Goal: Information Seeking & Learning: Learn about a topic

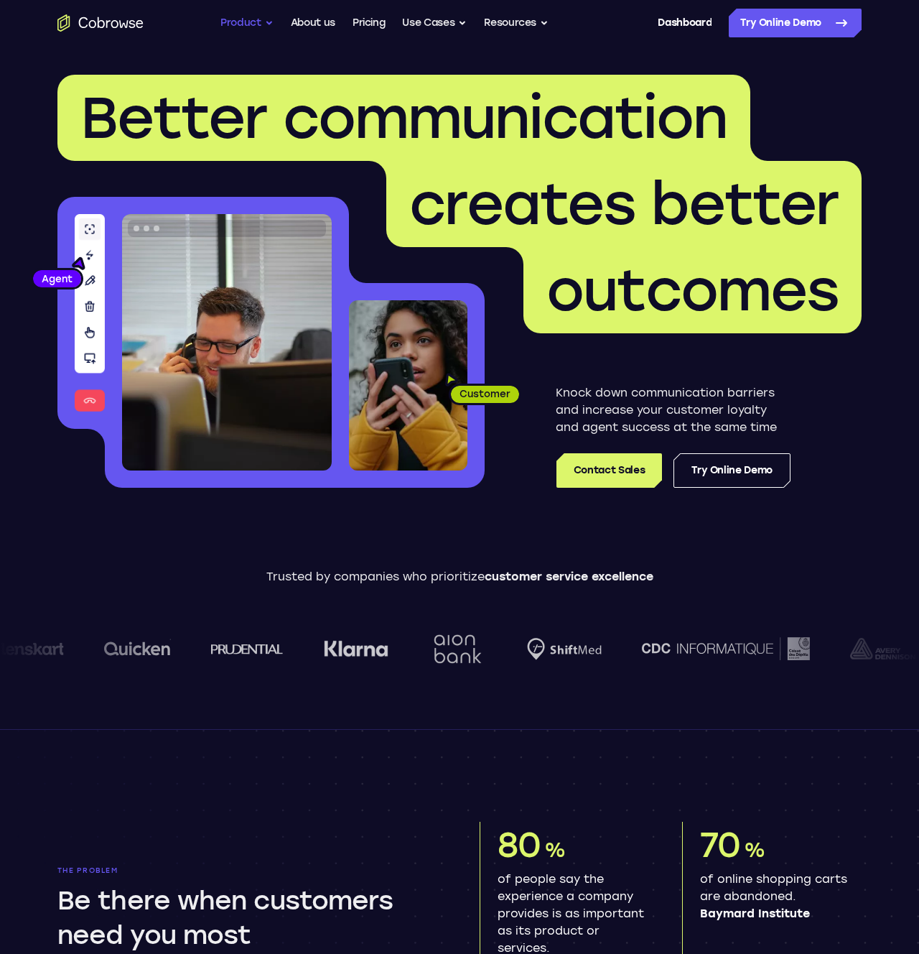
click at [251, 19] on button "Product" at bounding box center [247, 23] width 53 height 29
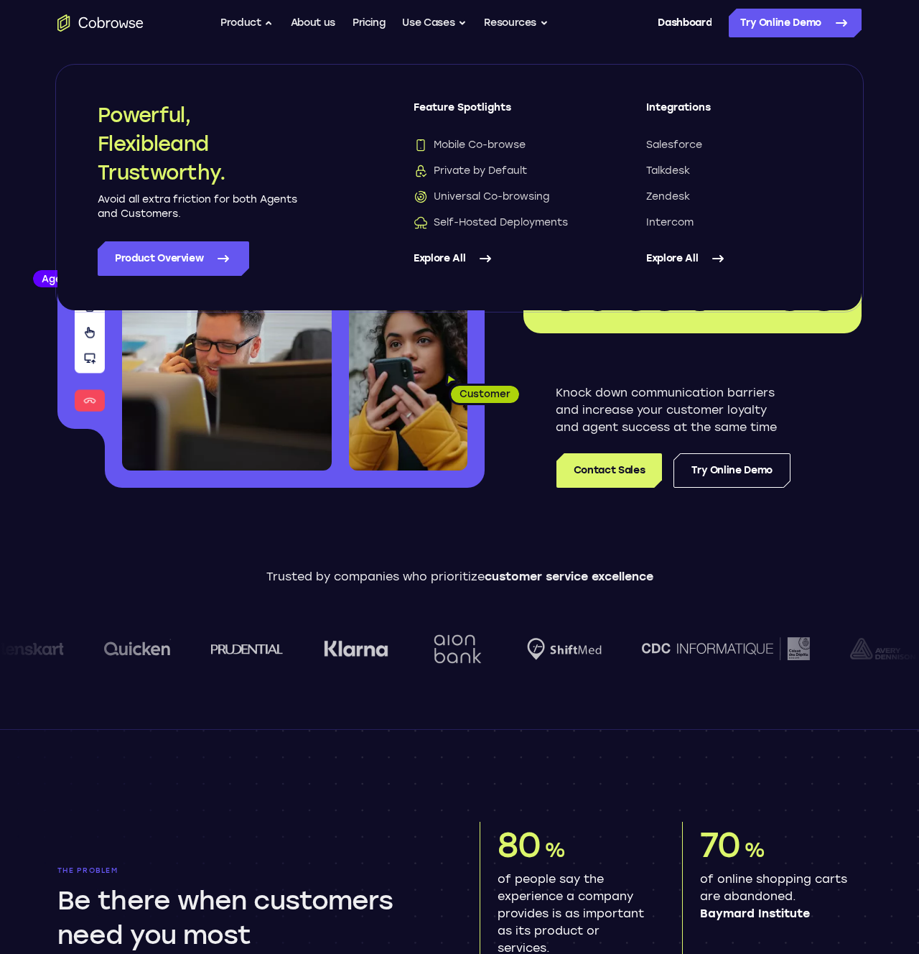
click at [437, 259] on link "Explore All" at bounding box center [501, 258] width 175 height 34
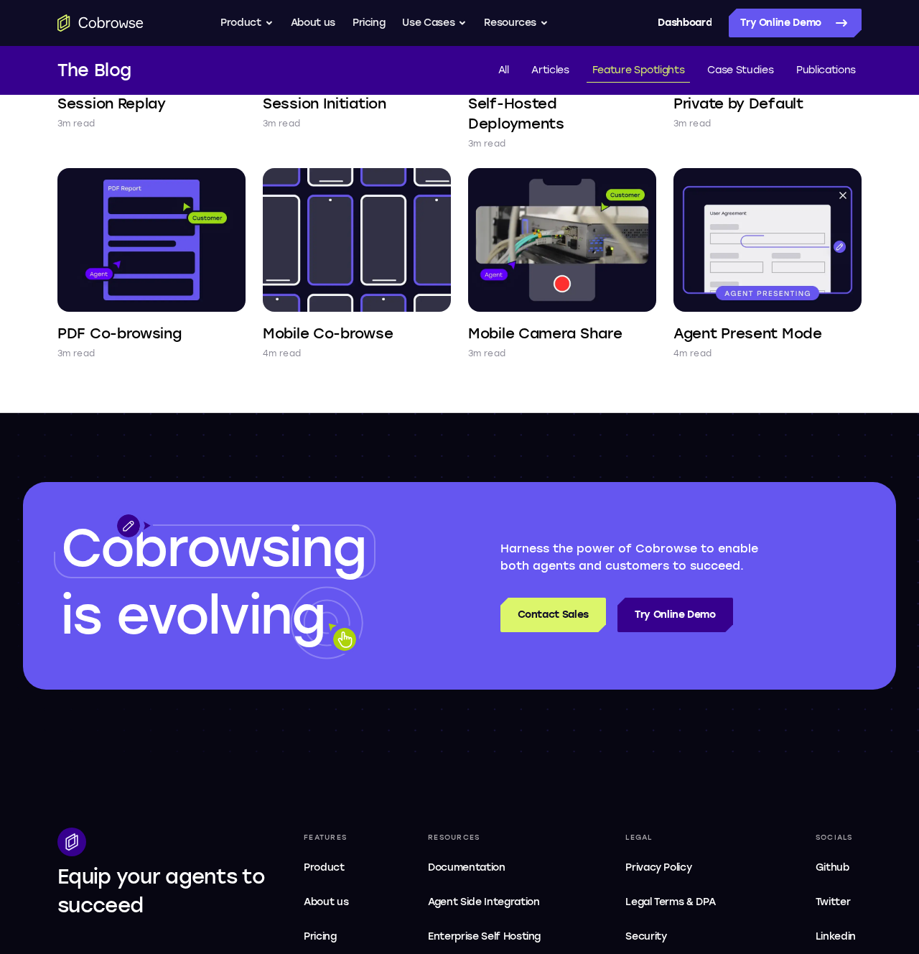
scroll to position [604, 0]
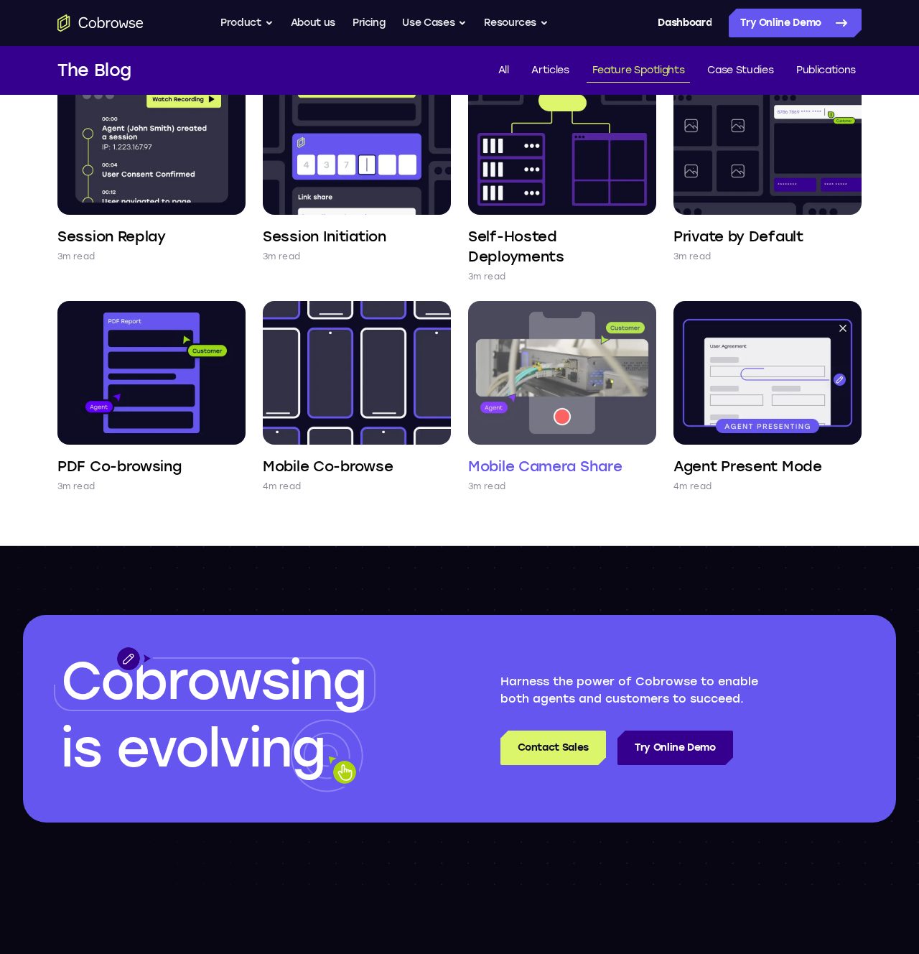
click at [536, 458] on h4 "Mobile Camera Share" at bounding box center [545, 466] width 154 height 20
